Goal: Task Accomplishment & Management: Manage account settings

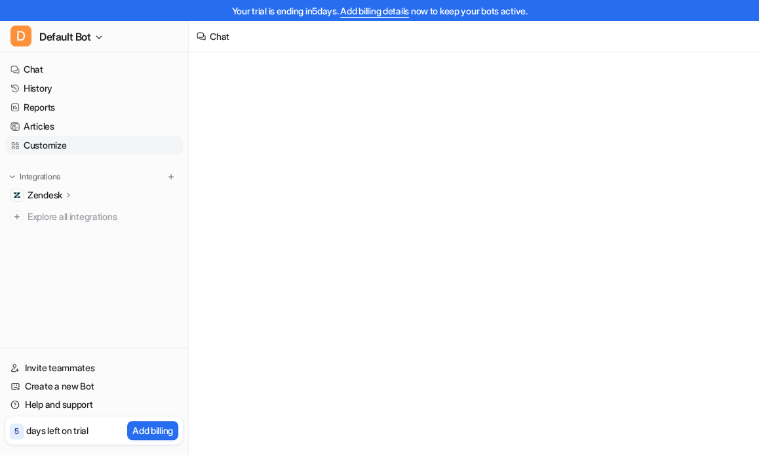
click at [50, 140] on link "Customize" at bounding box center [94, 145] width 178 height 18
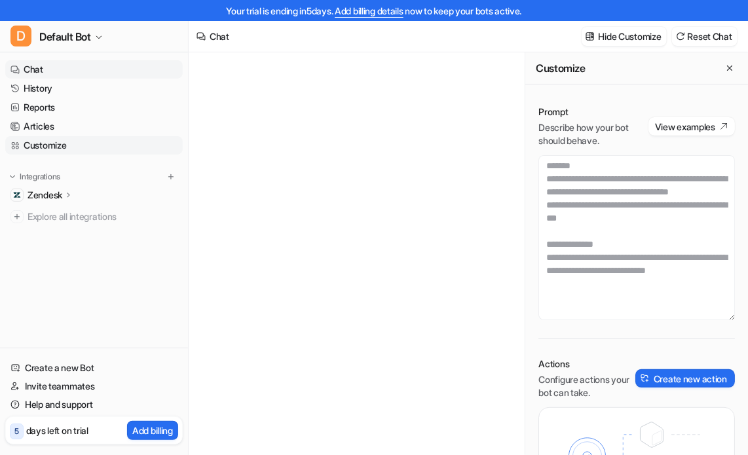
type textarea "**********"
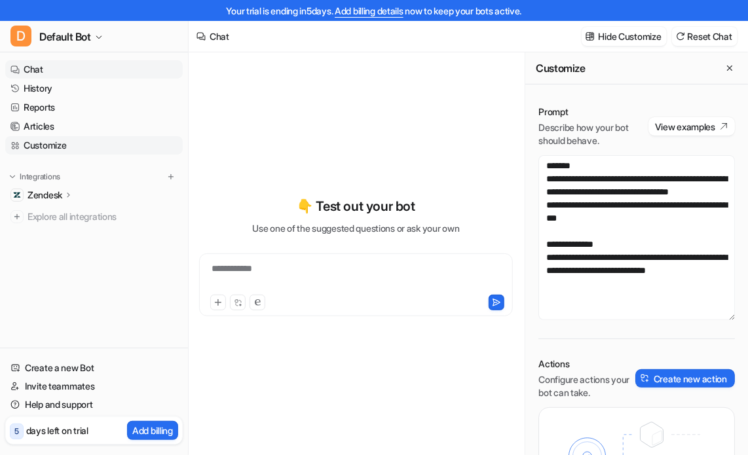
click at [41, 148] on link "Customize" at bounding box center [94, 145] width 178 height 18
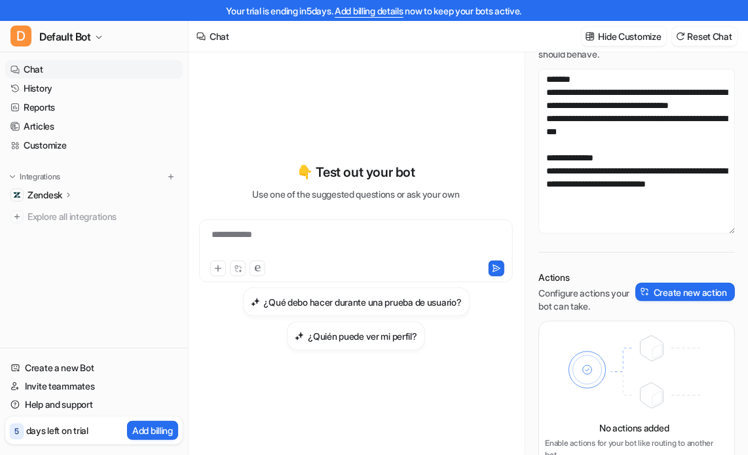
scroll to position [95, 0]
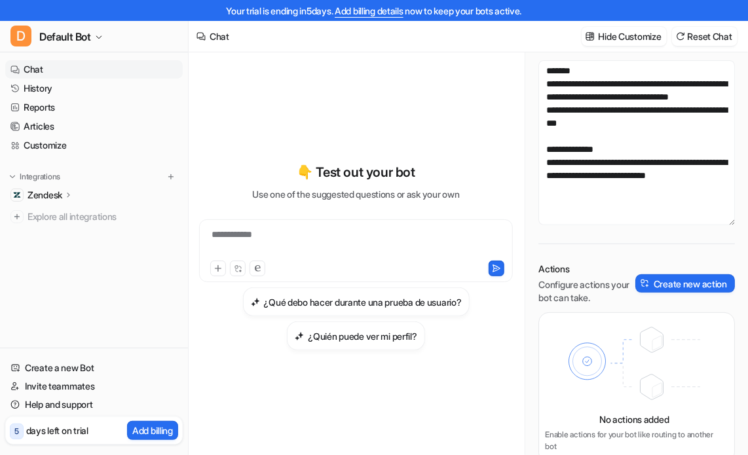
click at [59, 199] on p "Zendesk" at bounding box center [45, 195] width 35 height 13
click at [89, 412] on link "Help and support" at bounding box center [94, 405] width 178 height 18
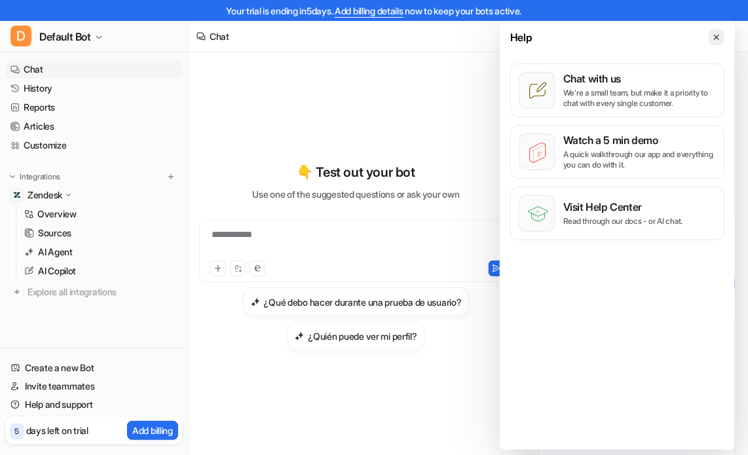
click at [710, 39] on button at bounding box center [717, 37] width 16 height 16
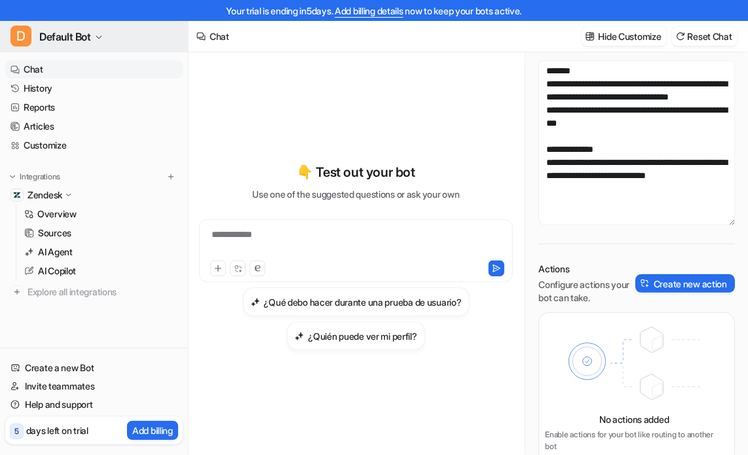
click at [86, 37] on span "Default Bot" at bounding box center [65, 37] width 52 height 18
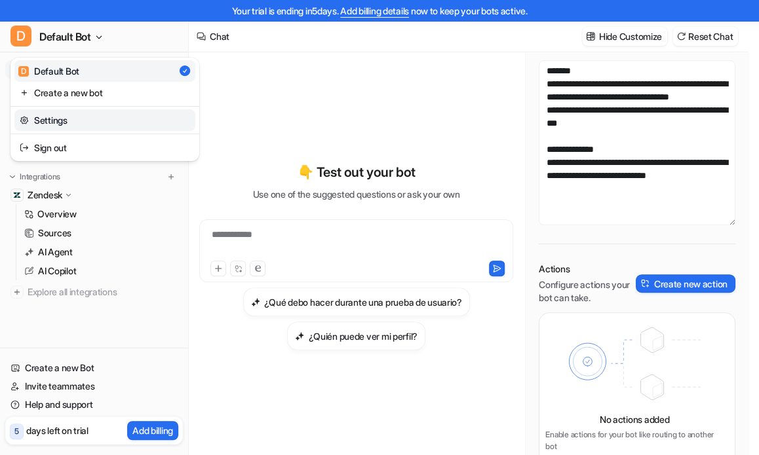
click at [78, 115] on link "Settings" at bounding box center [104, 120] width 181 height 22
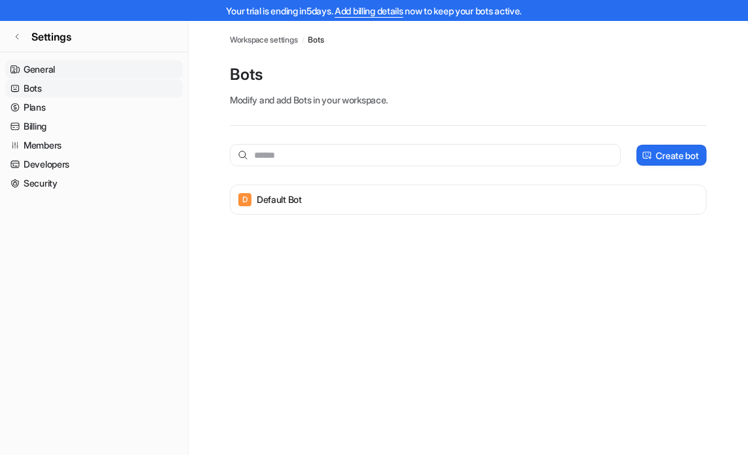
click at [52, 73] on link "General" at bounding box center [94, 69] width 178 height 18
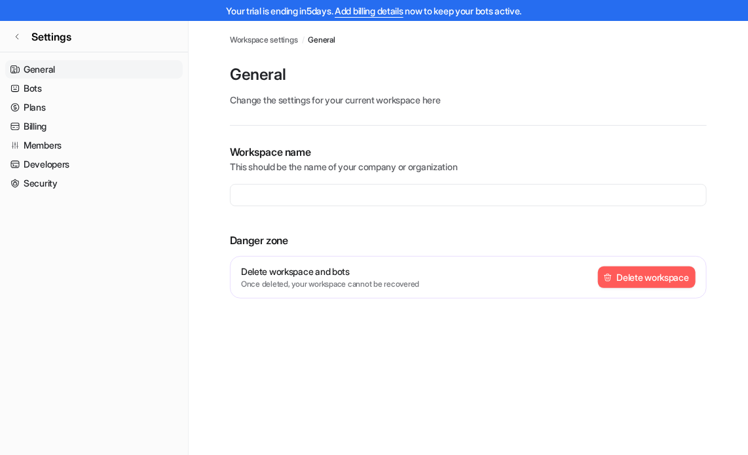
type input "**********"
click at [39, 94] on link "Bots" at bounding box center [94, 88] width 178 height 18
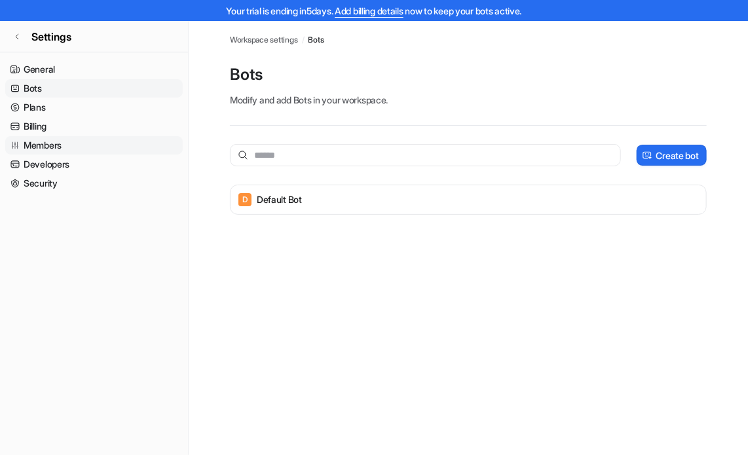
click at [66, 144] on link "Members" at bounding box center [94, 145] width 178 height 18
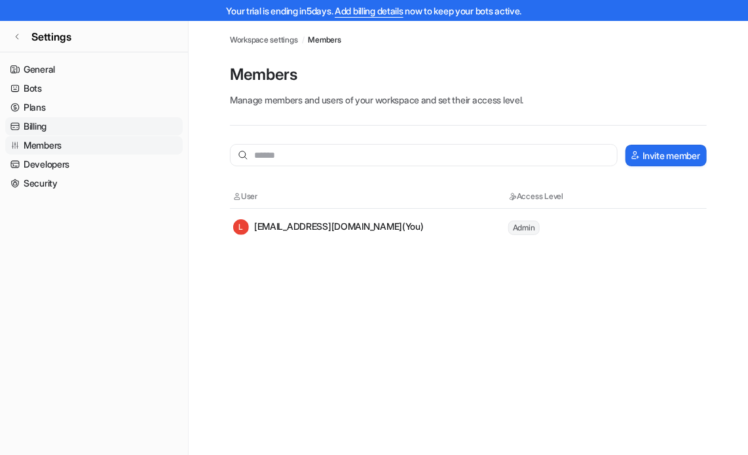
click at [32, 127] on link "Billing" at bounding box center [94, 126] width 178 height 18
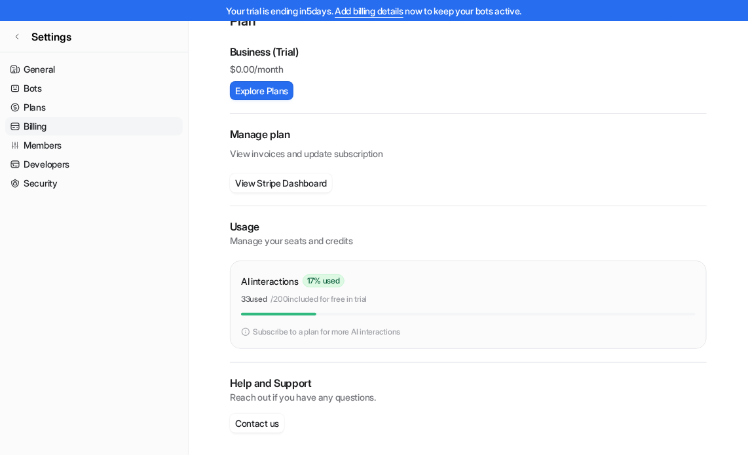
scroll to position [180, 0]
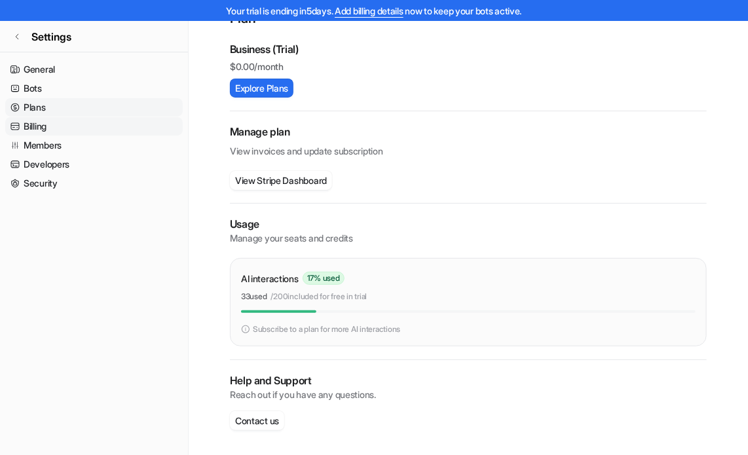
click at [27, 109] on link "Plans" at bounding box center [94, 107] width 178 height 18
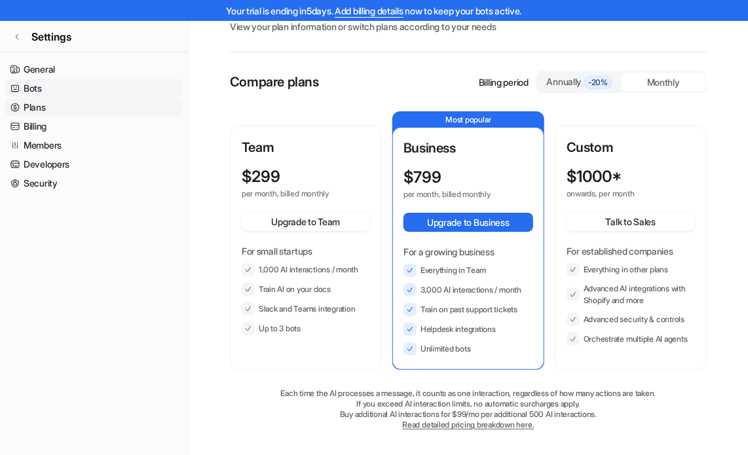
click at [32, 94] on link "Bots" at bounding box center [94, 88] width 178 height 18
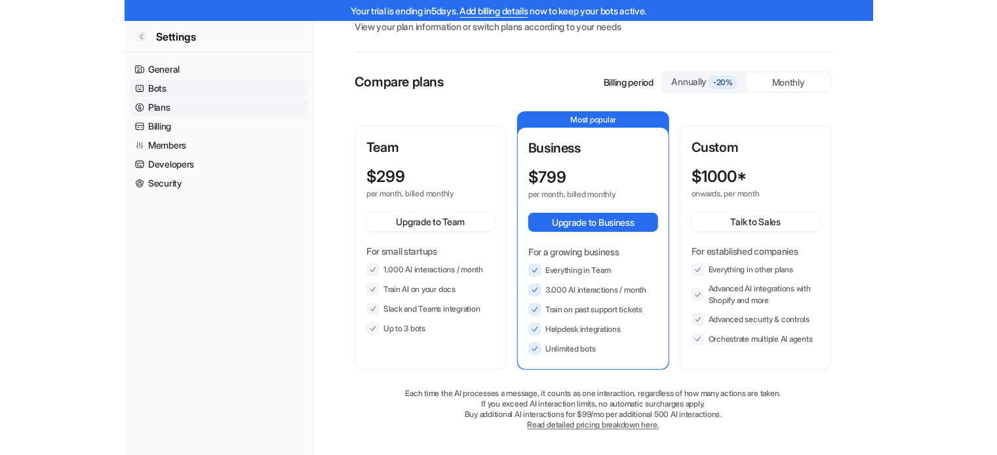
scroll to position [21, 0]
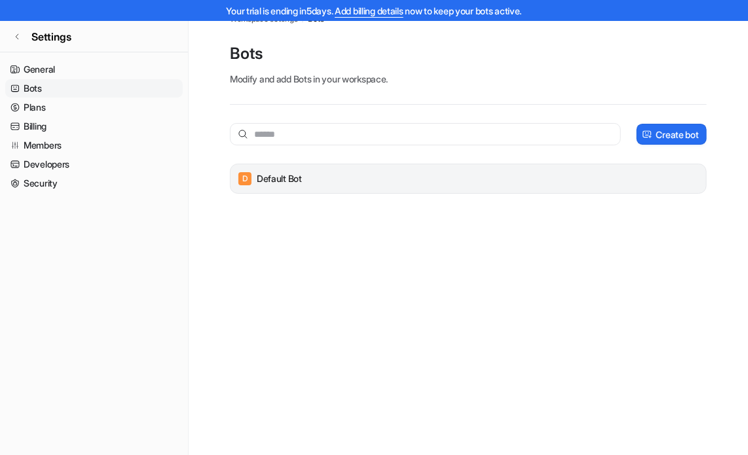
click at [374, 166] on div "D Default Bot" at bounding box center [468, 179] width 477 height 30
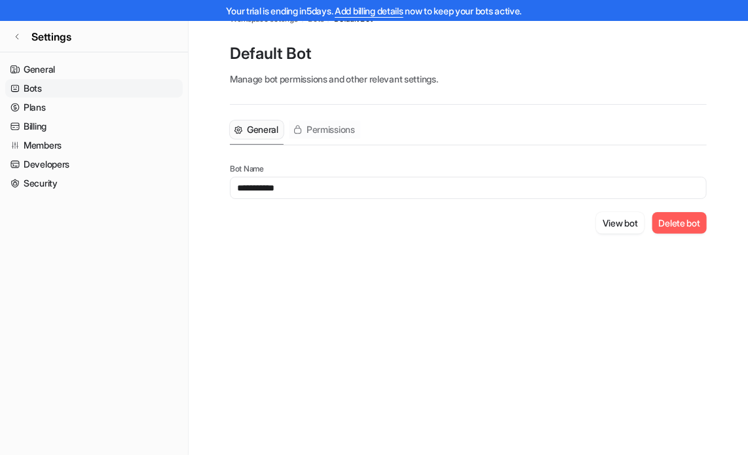
click at [330, 133] on span "Permissions" at bounding box center [331, 129] width 48 height 13
